Goal: Information Seeking & Learning: Learn about a topic

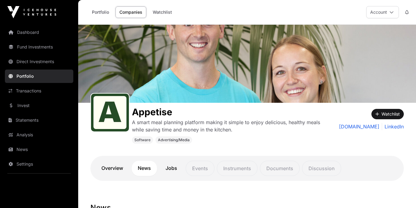
scroll to position [79, 0]
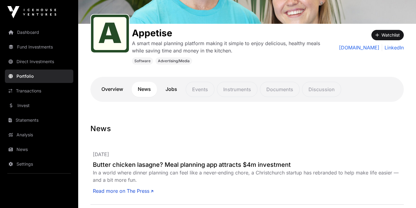
click at [32, 72] on link "Portfolio" at bounding box center [39, 76] width 68 height 13
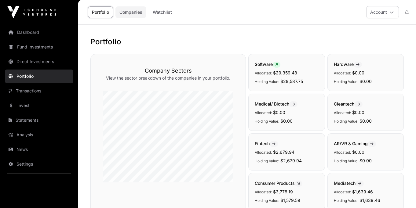
click at [134, 12] on link "Companies" at bounding box center [130, 12] width 31 height 12
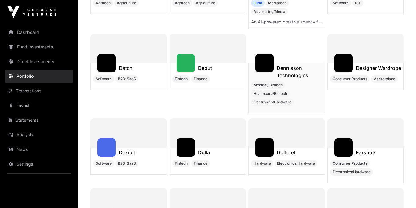
scroll to position [2146, 0]
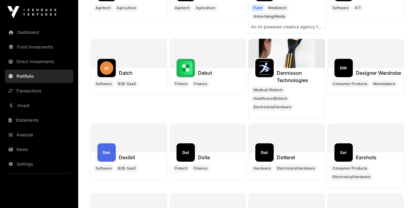
click at [372, 53] on div at bounding box center [366, 53] width 77 height 29
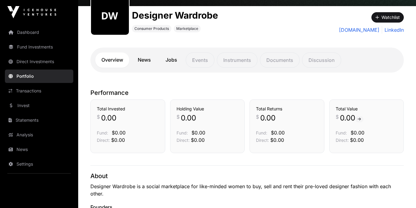
scroll to position [60, 0]
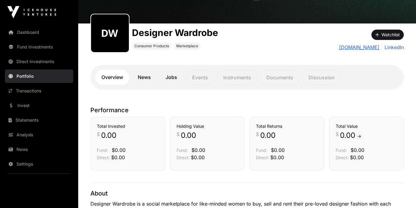
click at [346, 48] on link "[DOMAIN_NAME]" at bounding box center [359, 47] width 40 height 7
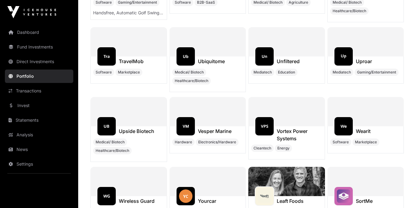
scroll to position [6273, 0]
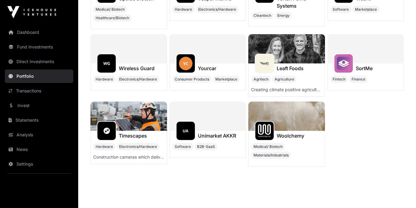
click at [134, 105] on img at bounding box center [128, 116] width 77 height 29
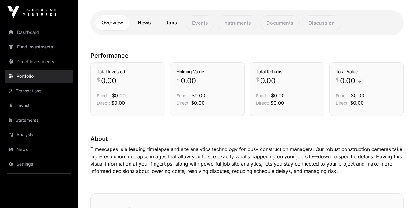
scroll to position [147, 0]
